Goal: Task Accomplishment & Management: Use online tool/utility

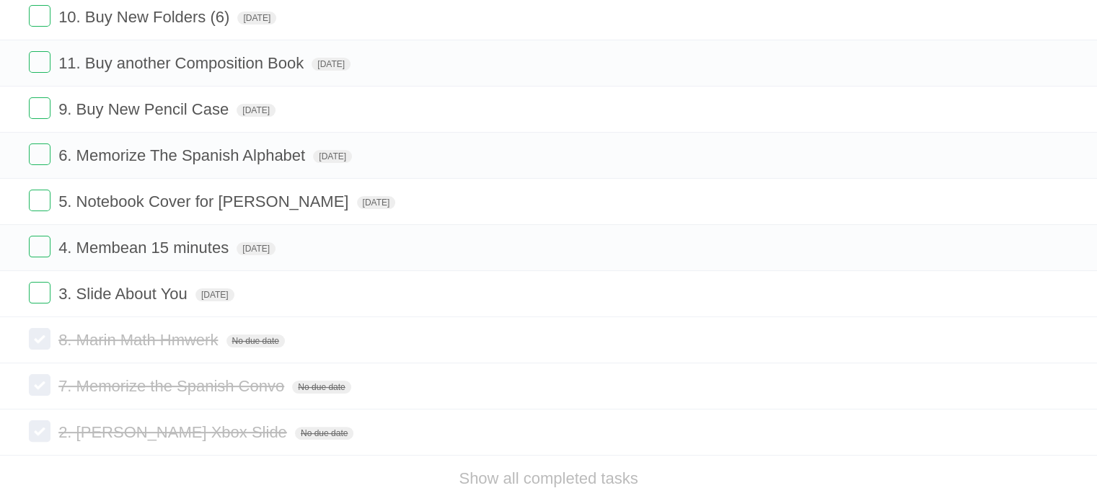
scroll to position [263, 0]
click at [42, 254] on label at bounding box center [40, 248] width 22 height 22
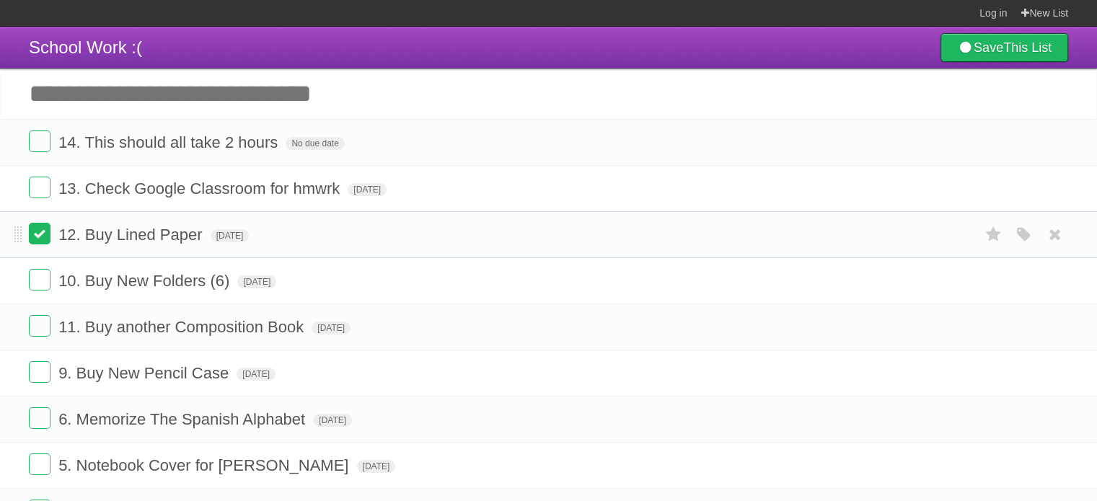
click at [35, 234] on label at bounding box center [40, 234] width 22 height 22
click at [40, 288] on label at bounding box center [40, 280] width 22 height 22
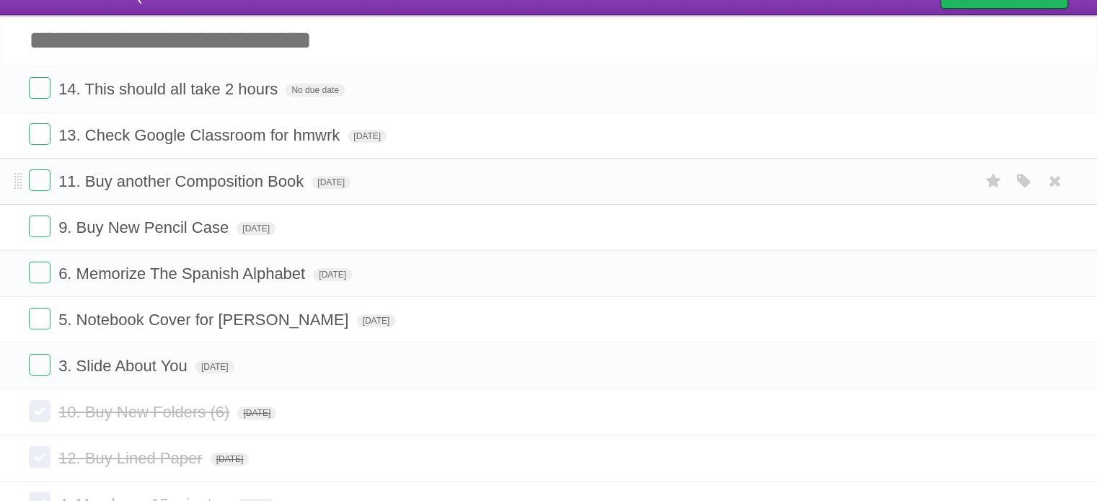
scroll to position [54, 0]
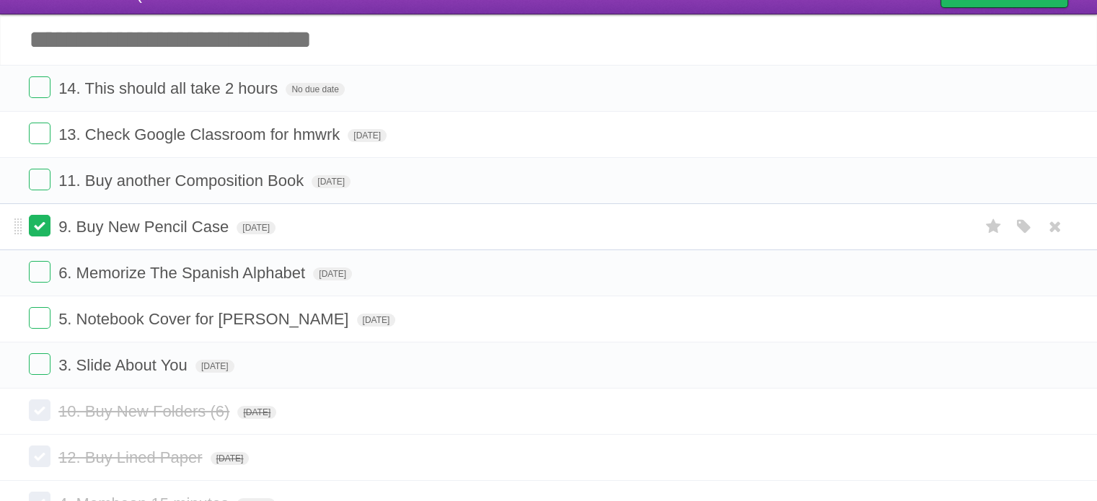
click at [34, 236] on label at bounding box center [40, 226] width 22 height 22
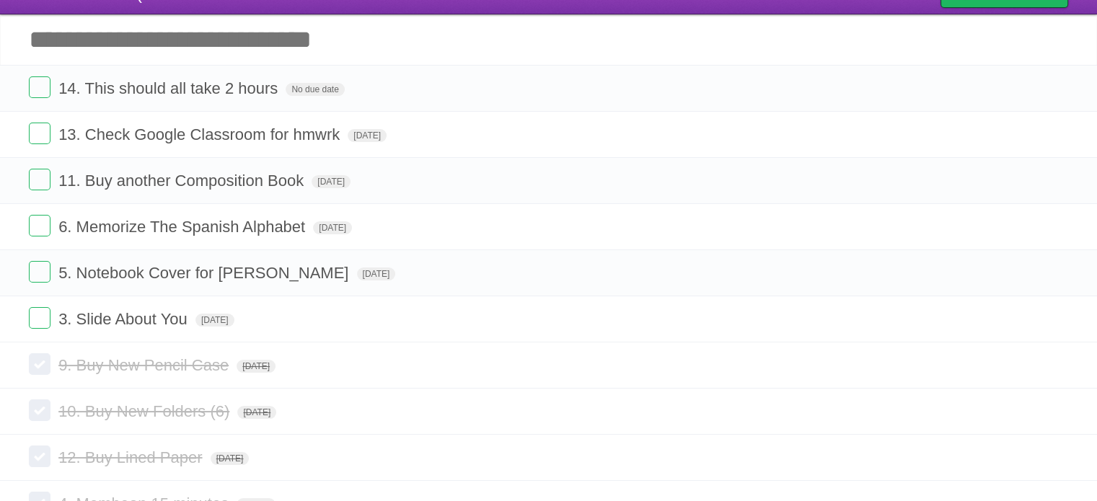
click at [218, 37] on input "Add another task" at bounding box center [548, 39] width 1097 height 51
type input "*"
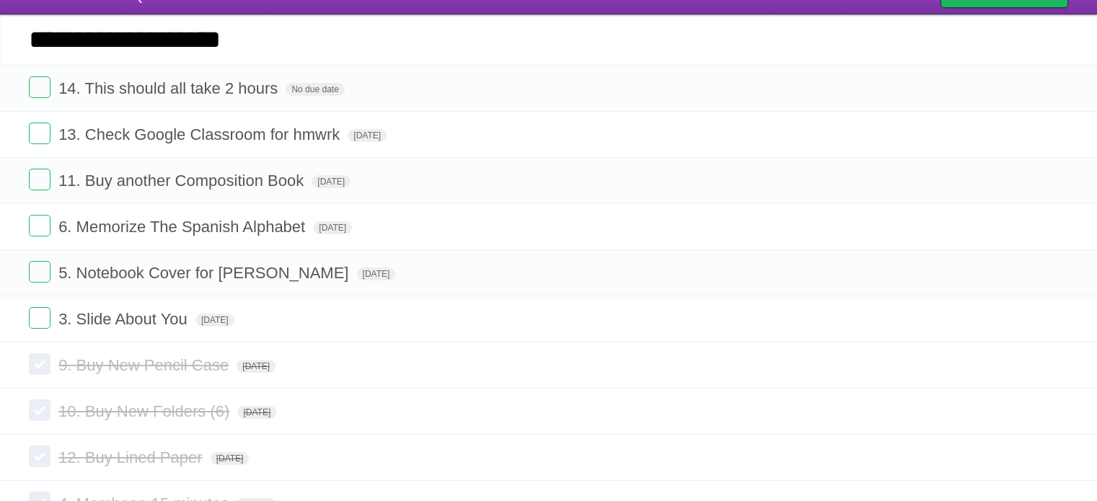
type input "**********"
click input "*********" at bounding box center [0, 0] width 0 height 0
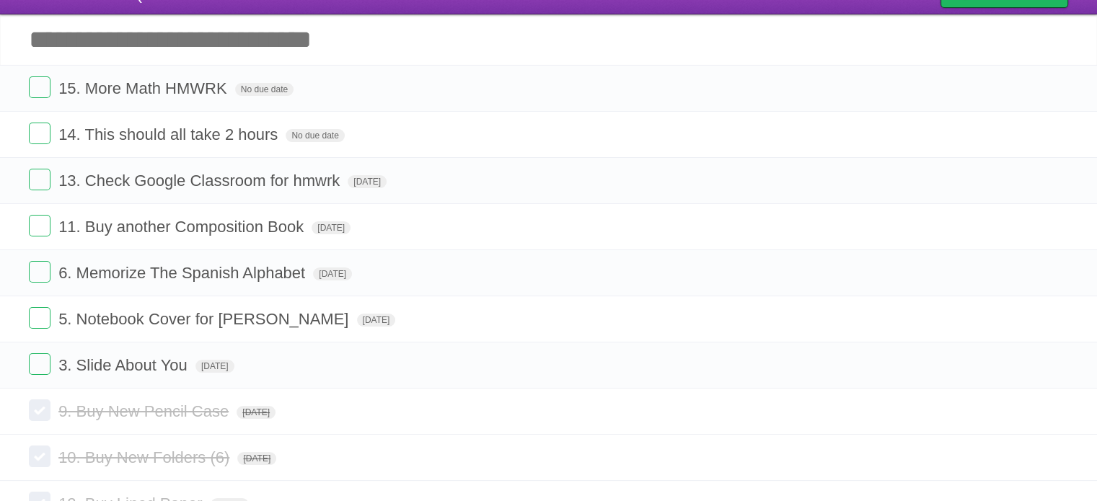
click at [323, 46] on input "Add another task" at bounding box center [548, 39] width 1097 height 51
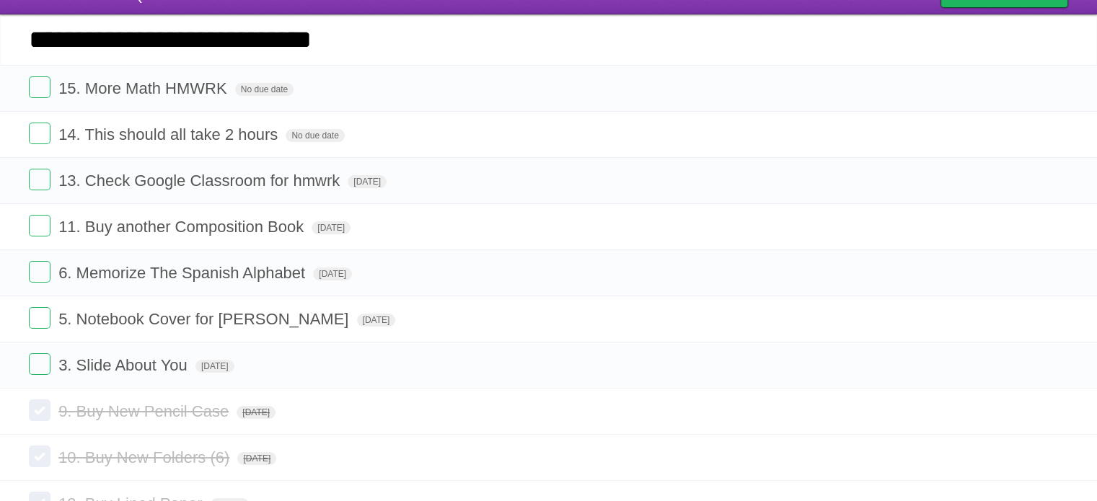
type input "**********"
click input "*********" at bounding box center [0, 0] width 0 height 0
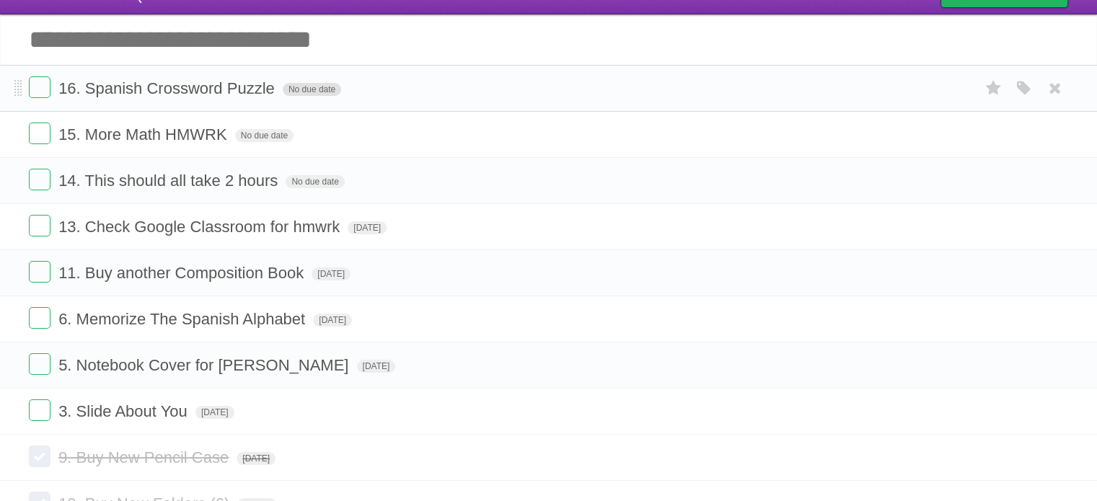
click at [312, 93] on span "No due date" at bounding box center [312, 89] width 58 height 13
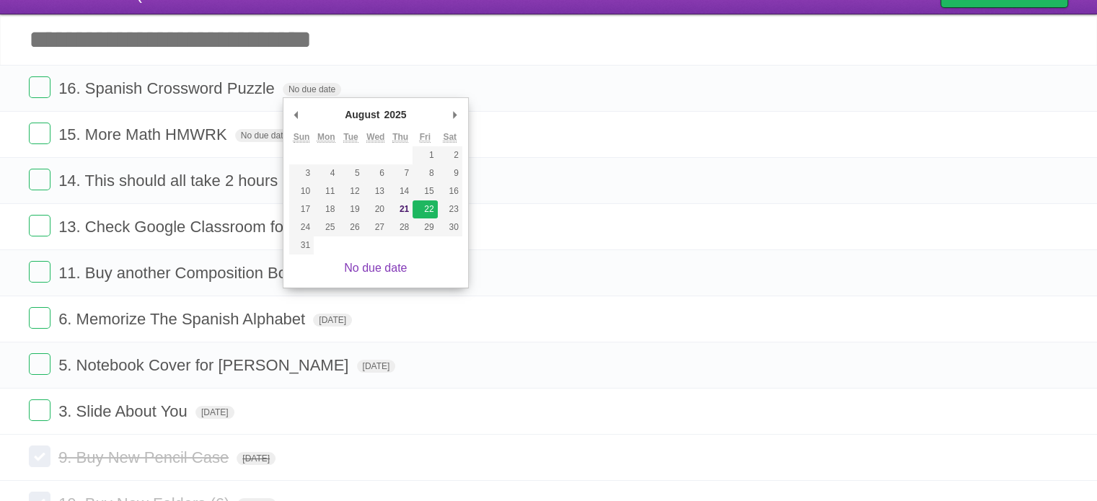
type span "[DATE]"
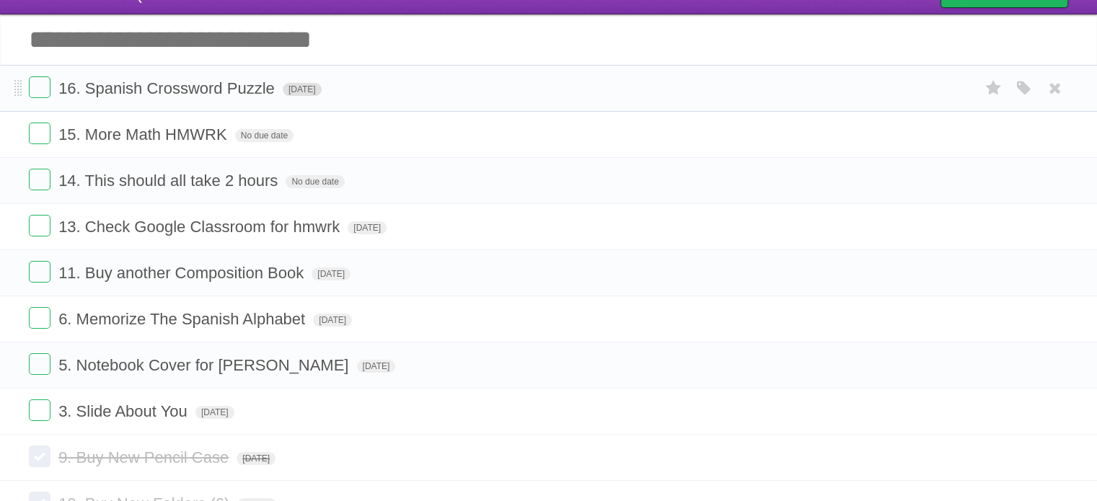
click at [317, 92] on span "[DATE]" at bounding box center [302, 89] width 39 height 13
click at [263, 133] on span "No due date" at bounding box center [264, 135] width 58 height 13
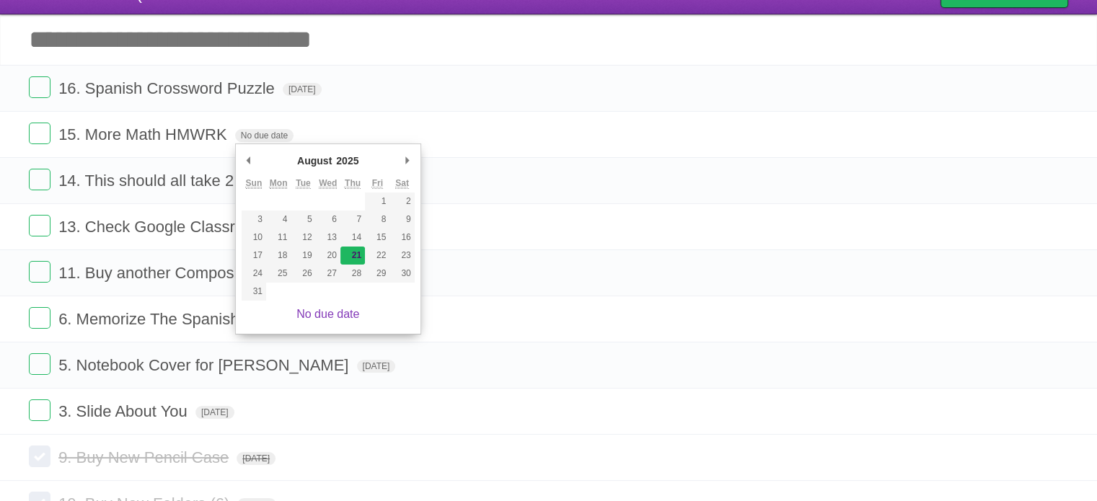
type span "[DATE]"
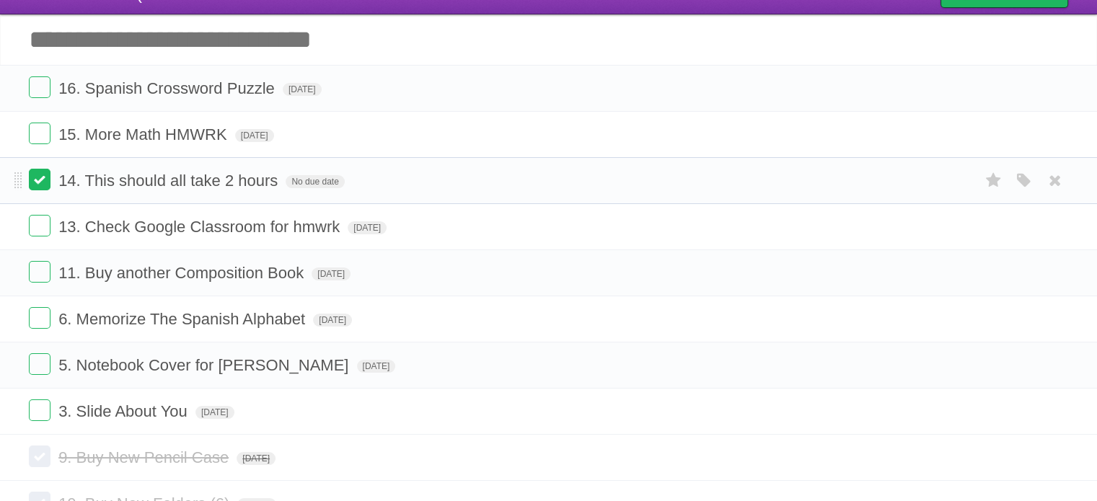
click at [33, 188] on label at bounding box center [40, 180] width 22 height 22
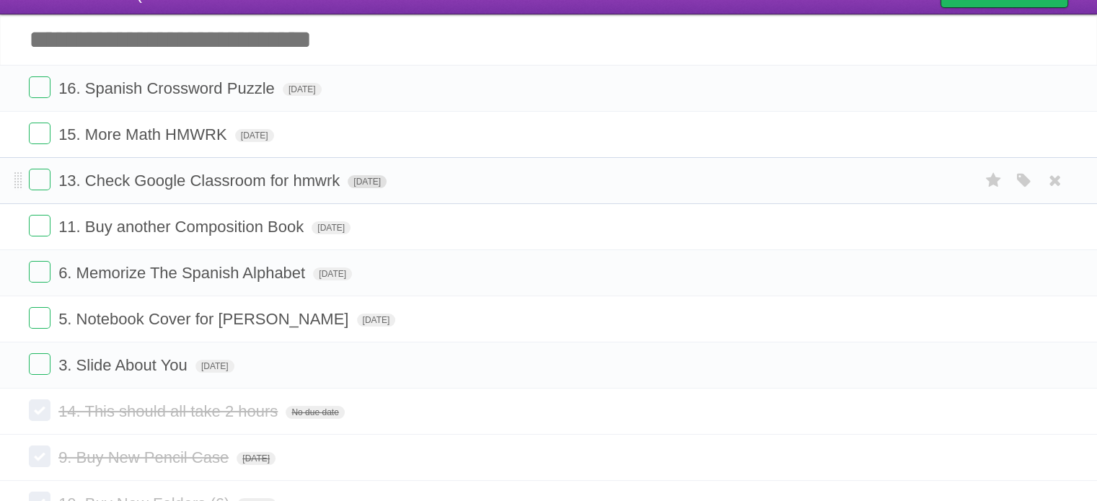
click at [384, 178] on span "[DATE]" at bounding box center [367, 181] width 39 height 13
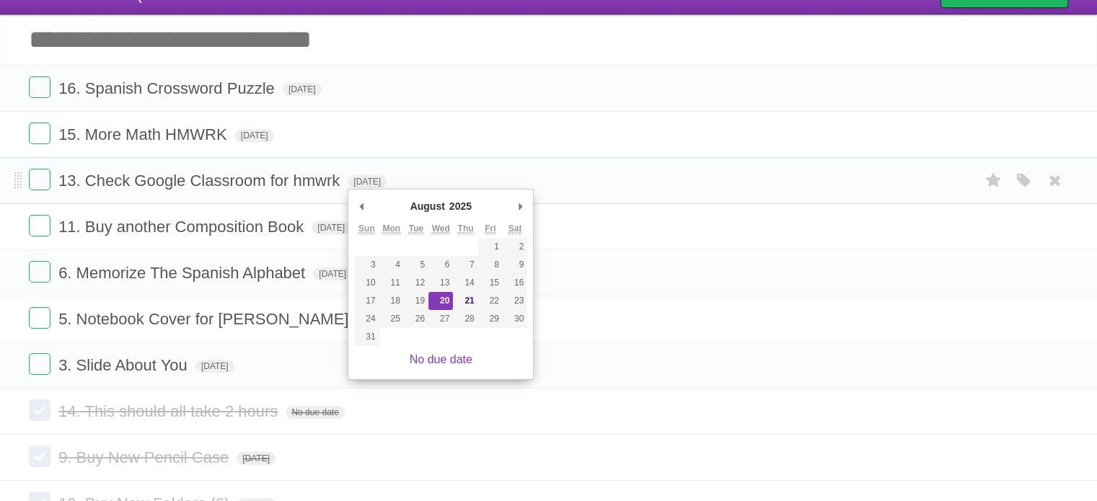
click at [546, 190] on form "13. Check Google Classroom for hmwrk [DATE] White Red Blue Green Purple Orange" at bounding box center [549, 181] width 1040 height 24
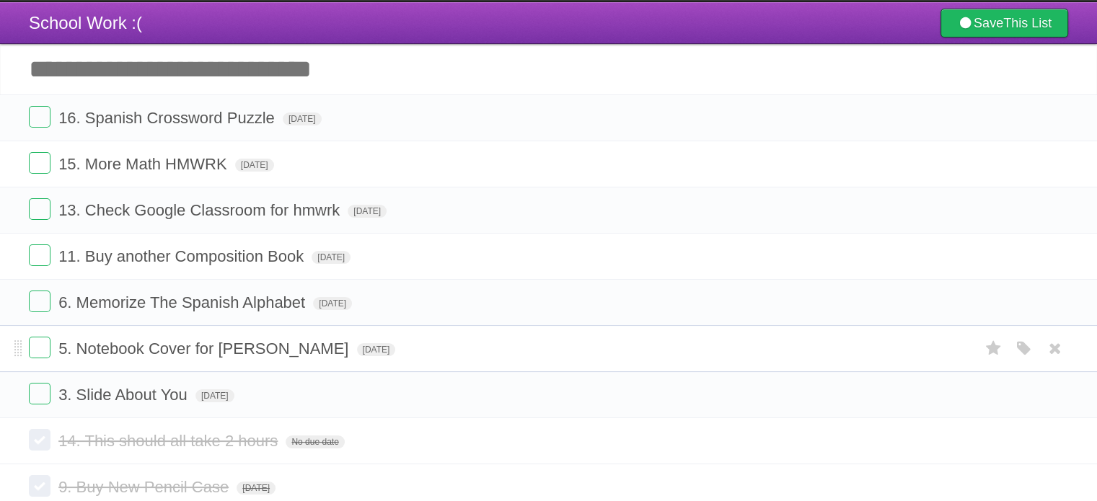
scroll to position [0, 0]
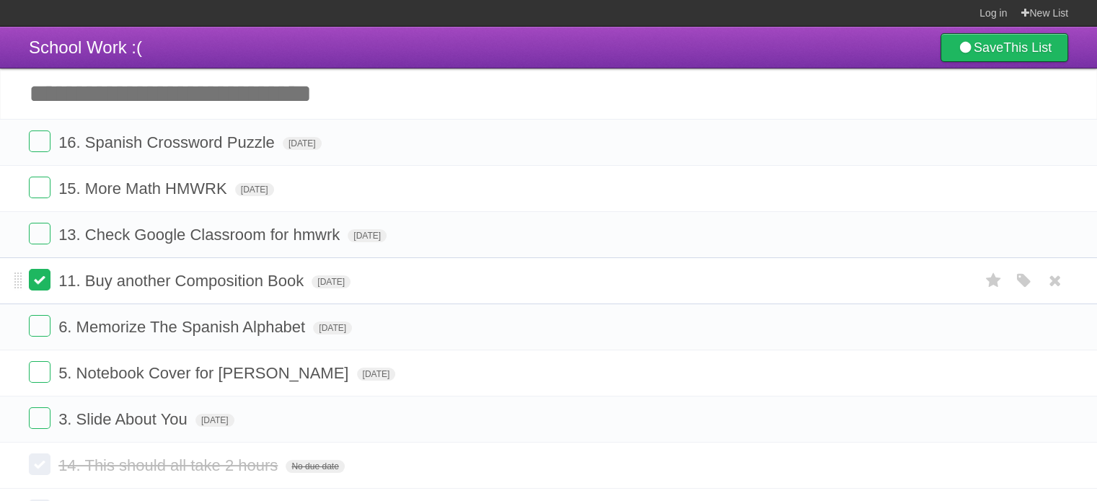
click at [32, 271] on label at bounding box center [40, 280] width 22 height 22
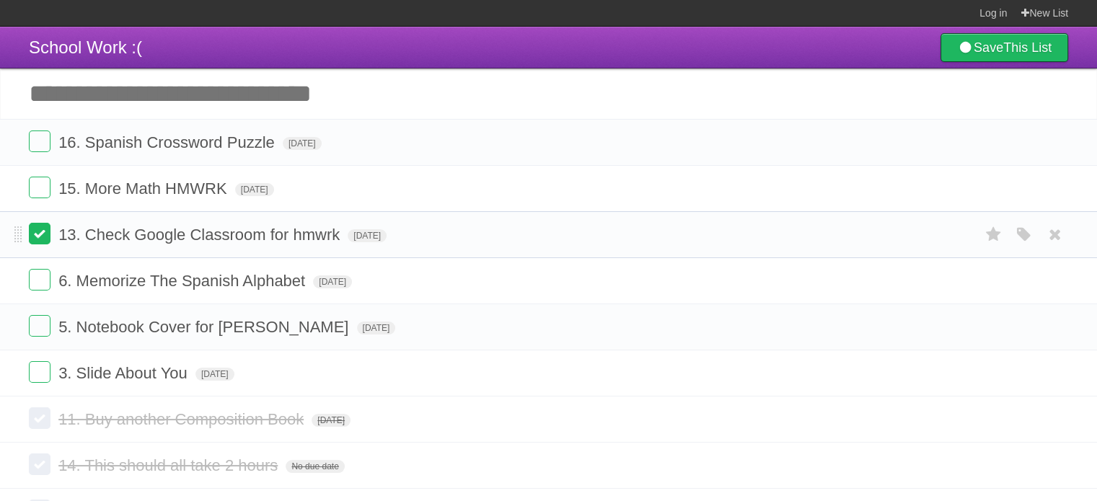
click at [43, 240] on label at bounding box center [40, 234] width 22 height 22
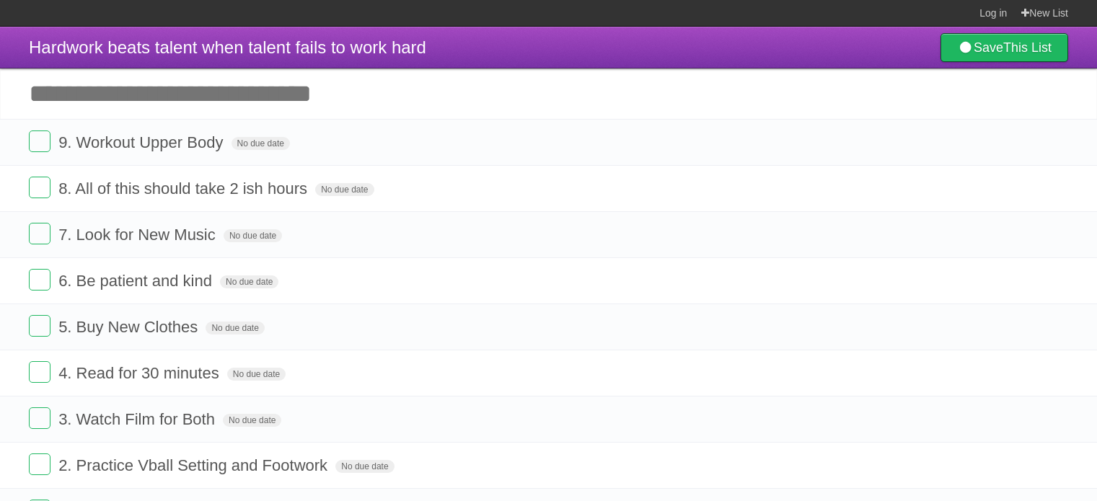
scroll to position [67, 0]
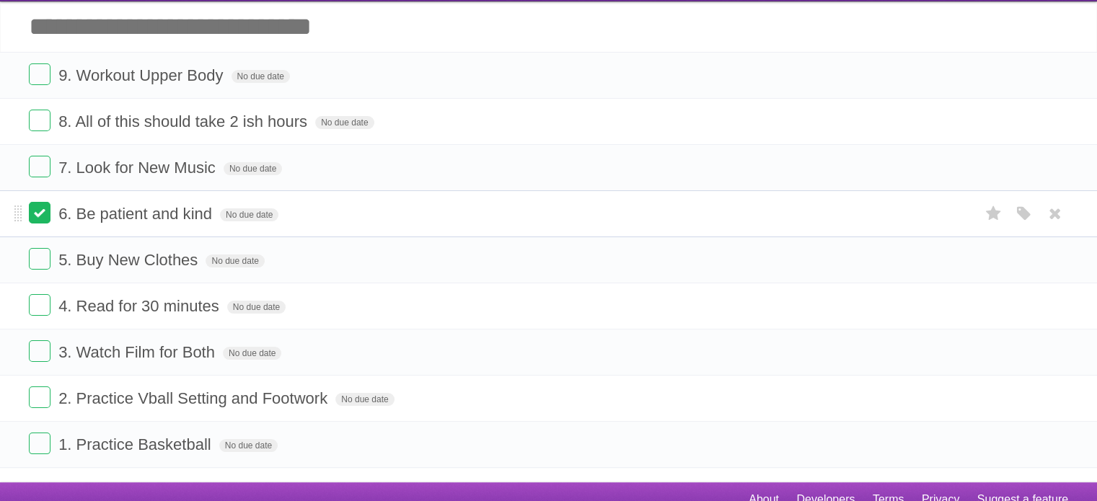
click at [46, 210] on label at bounding box center [40, 213] width 22 height 22
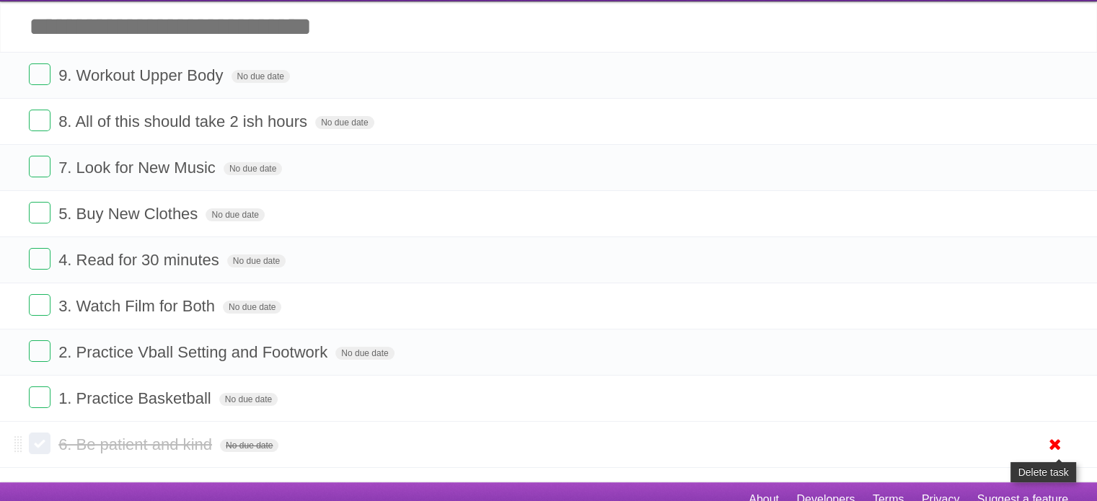
click at [1050, 449] on icon at bounding box center [1056, 445] width 20 height 24
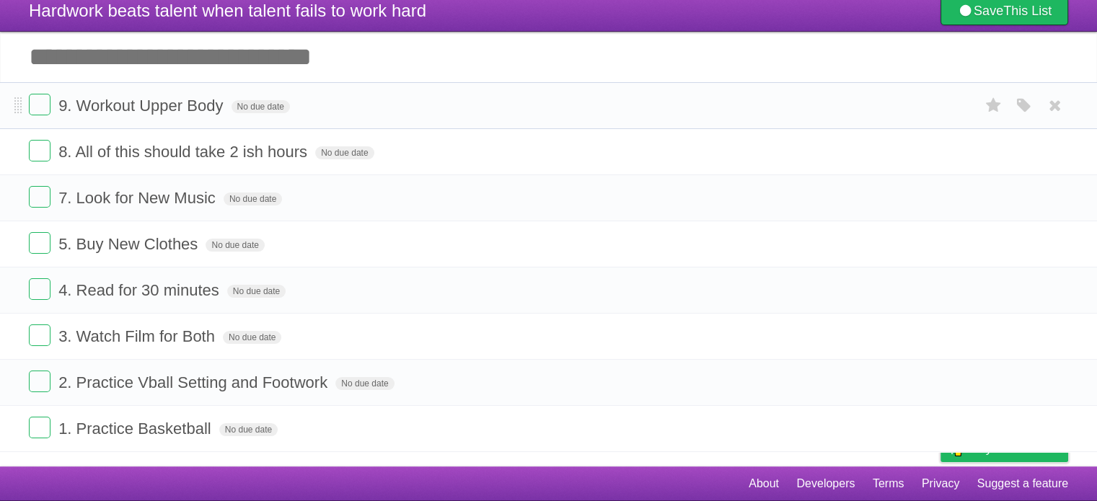
scroll to position [36, 0]
